Goal: Transaction & Acquisition: Purchase product/service

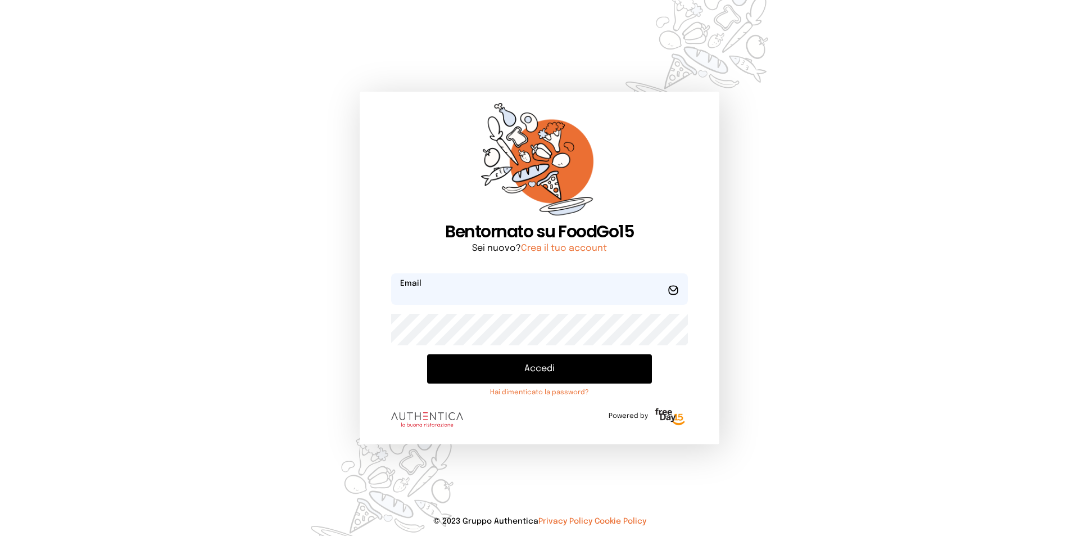
type input "**********"
click at [541, 368] on button "Accedi" at bounding box center [539, 368] width 225 height 29
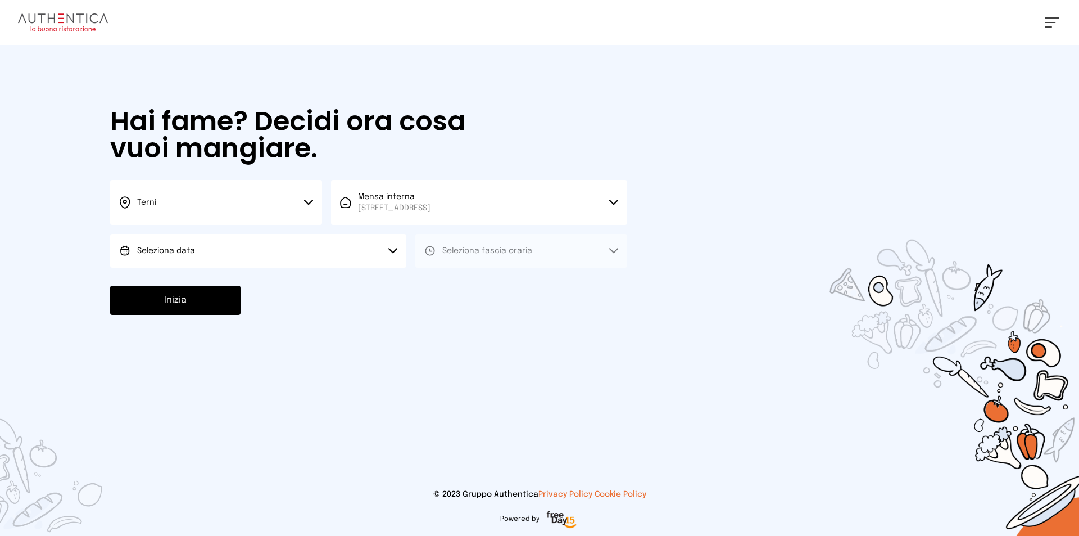
click at [284, 247] on button "Seleziona data" at bounding box center [258, 251] width 296 height 34
click at [284, 270] on li "[DATE], [DATE]" at bounding box center [258, 282] width 296 height 29
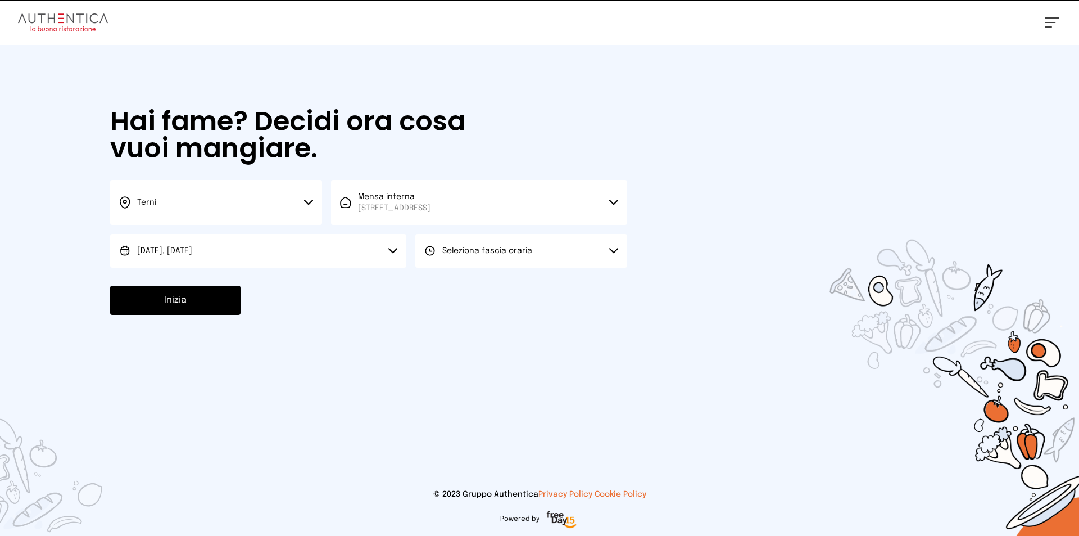
click at [459, 255] on span "Seleziona fascia oraria" at bounding box center [487, 250] width 90 height 11
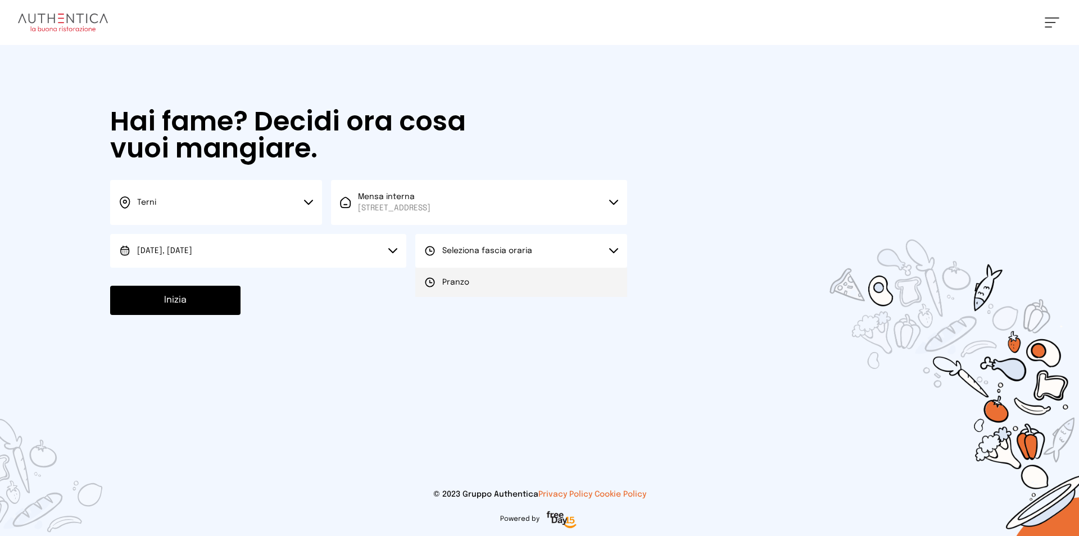
click at [457, 282] on span "Pranzo" at bounding box center [455, 282] width 27 height 11
click at [179, 299] on button "Inizia" at bounding box center [175, 300] width 130 height 29
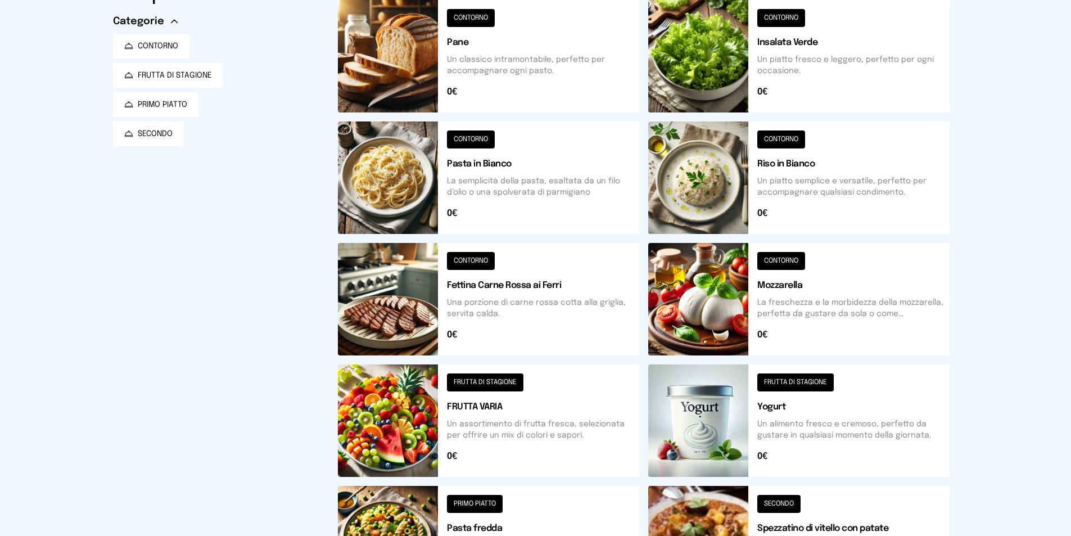
scroll to position [56, 0]
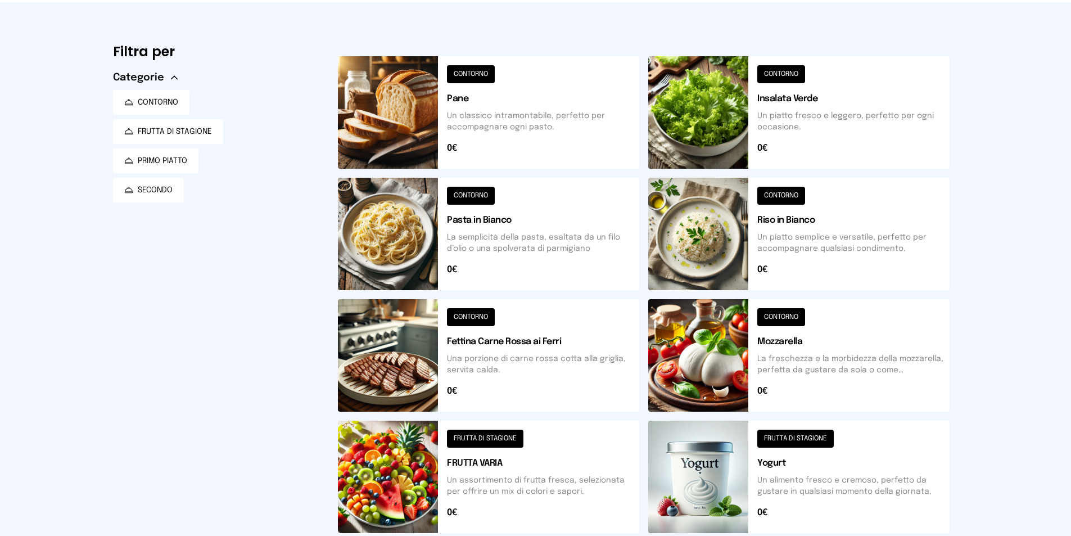
click at [780, 201] on button at bounding box center [798, 234] width 301 height 112
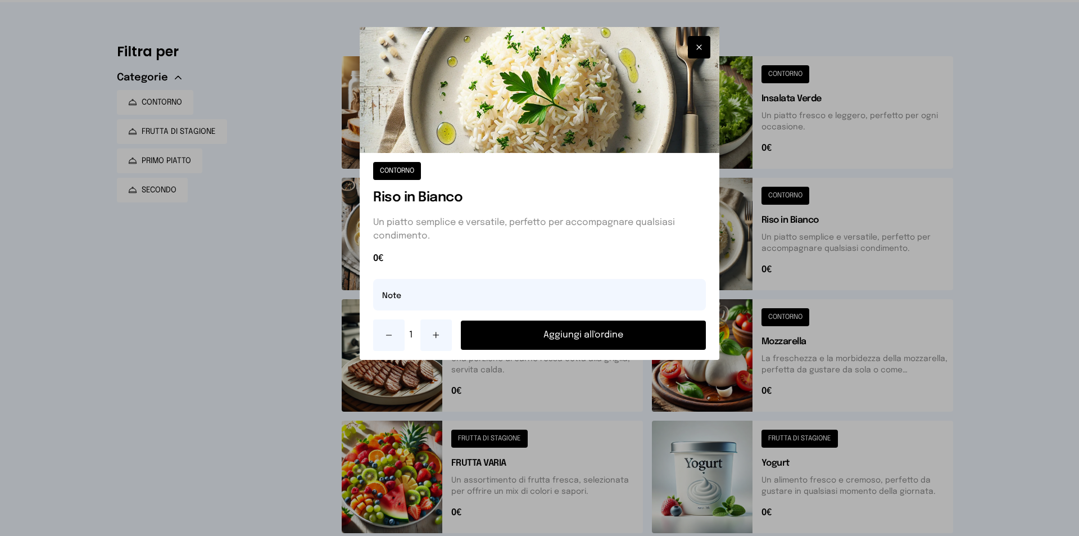
click at [569, 332] on button "Aggiungi all'ordine" at bounding box center [583, 334] width 245 height 29
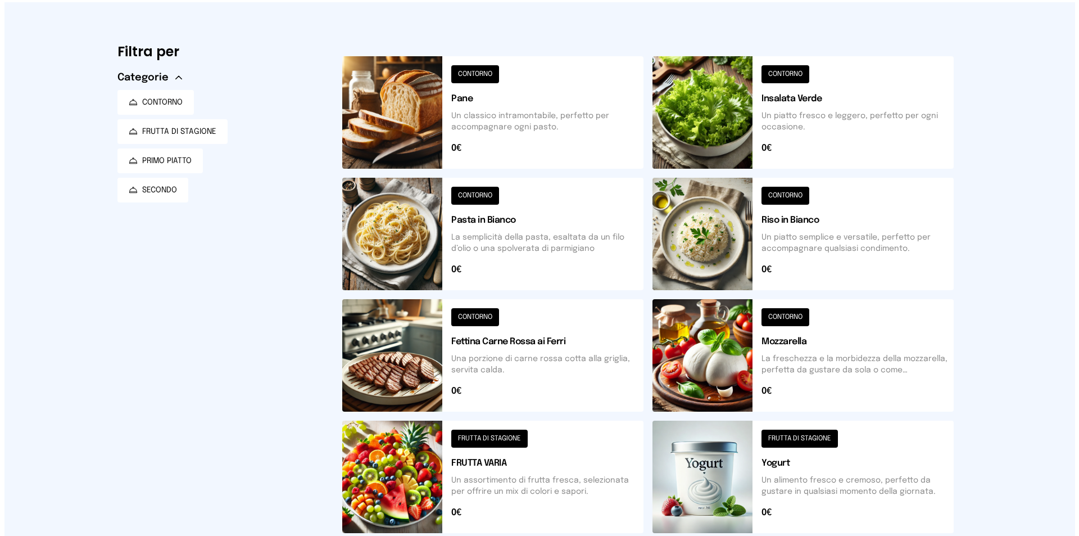
scroll to position [0, 0]
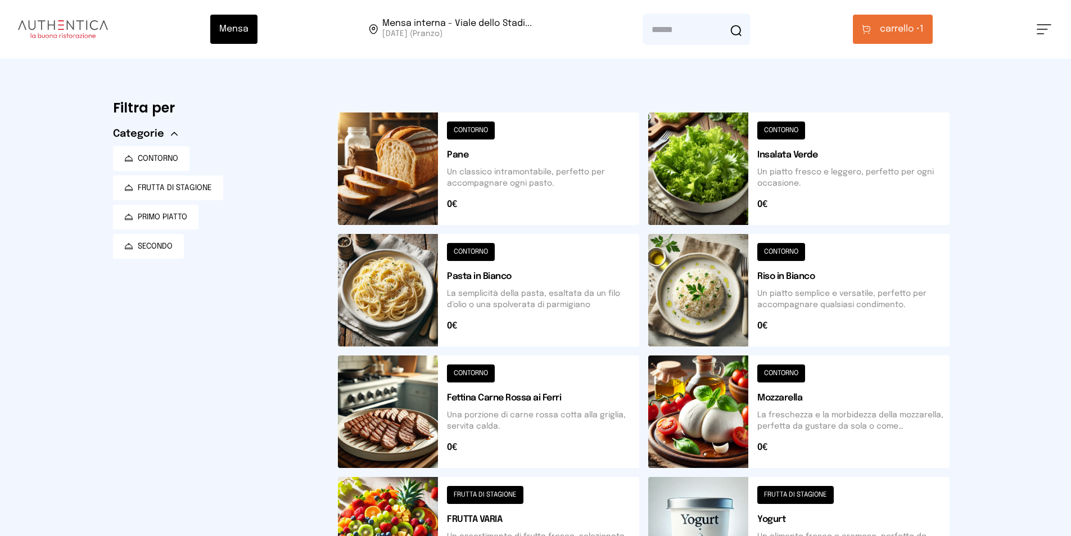
click at [910, 36] on button "carrello • 1" at bounding box center [893, 29] width 80 height 29
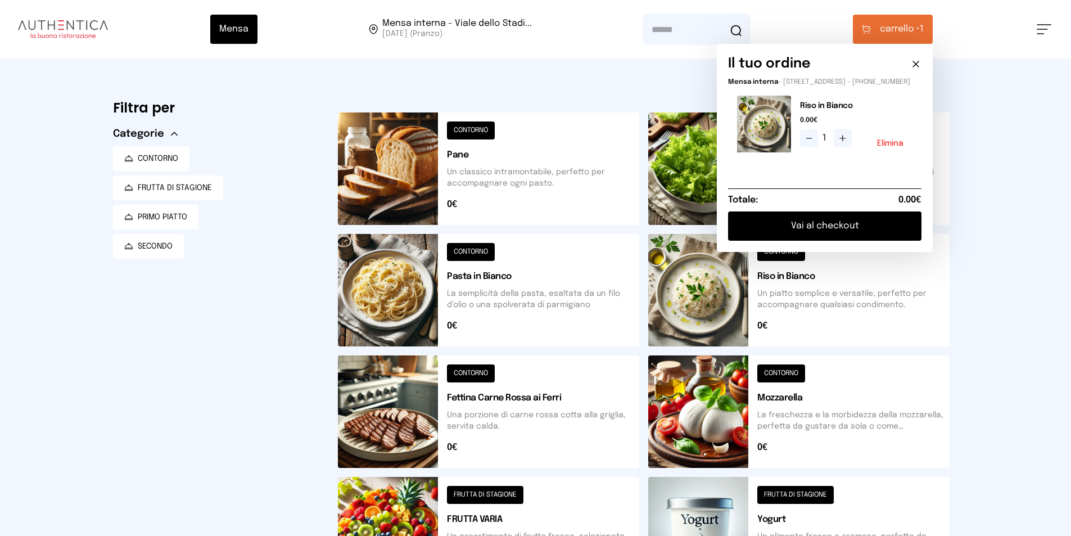
click at [872, 240] on button "Vai al checkout" at bounding box center [824, 225] width 193 height 29
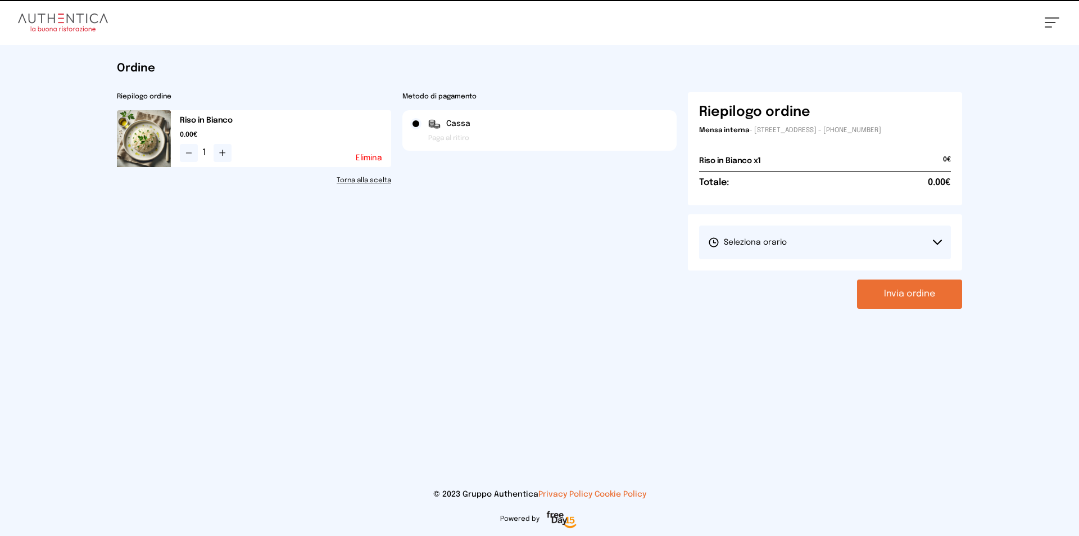
click at [872, 240] on button "Seleziona orario" at bounding box center [825, 242] width 252 height 34
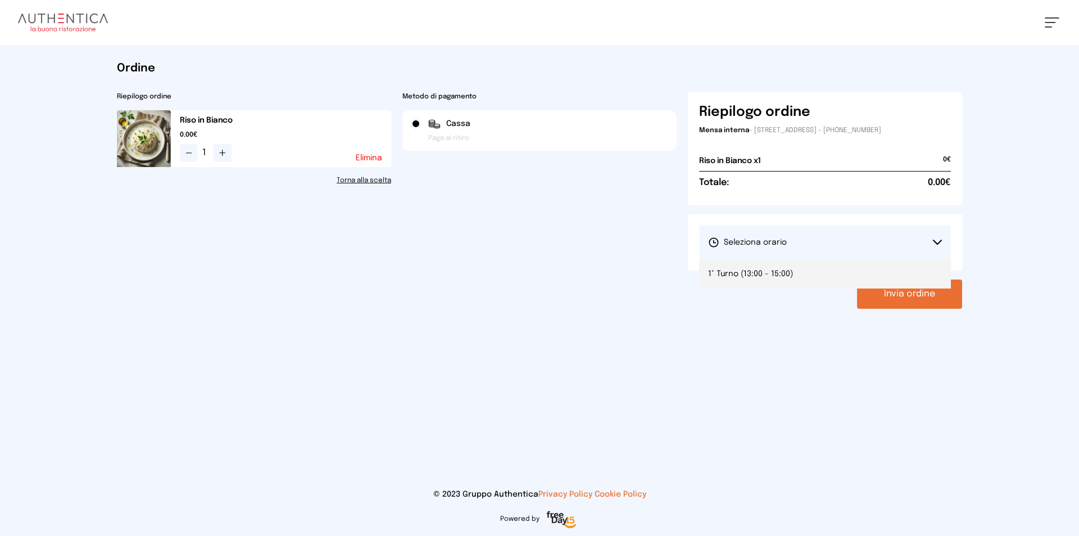
click at [872, 274] on li "1° Turno (13:00 - 15:00)" at bounding box center [825, 273] width 252 height 29
click at [907, 296] on button "Invia ordine" at bounding box center [909, 293] width 105 height 29
